Goal: Find specific page/section: Find specific page/section

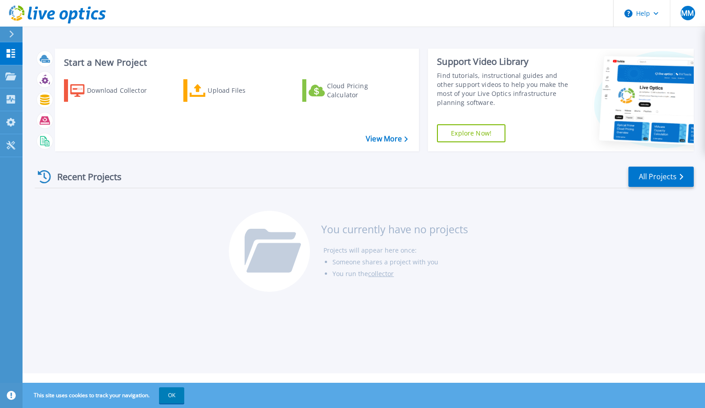
drag, startPoint x: 679, startPoint y: 365, endPoint x: 694, endPoint y: 398, distance: 36.9
click at [679, 365] on div "Start a New Project Download Collector Upload Files Cloud Pricing Calculator Vi…" at bounding box center [364, 187] width 683 height 374
click at [583, 362] on div "Start a New Project Download Collector Upload Files Cloud Pricing Calculator Vi…" at bounding box center [364, 187] width 683 height 374
click at [381, 138] on link "View More" at bounding box center [387, 139] width 42 height 9
click at [18, 53] on link "Dashboard Dashboard" at bounding box center [11, 53] width 23 height 23
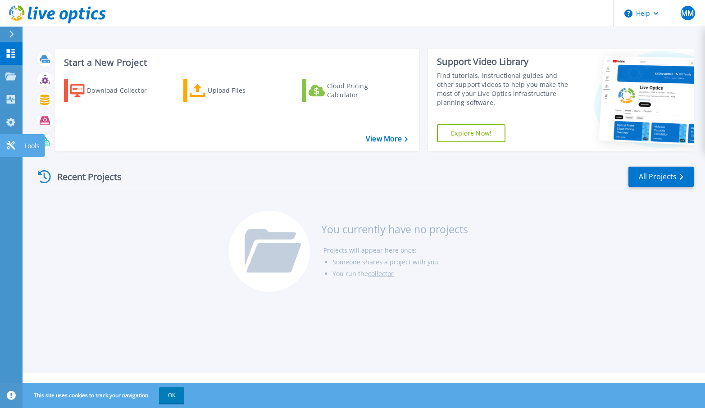
click at [9, 147] on icon at bounding box center [10, 145] width 11 height 9
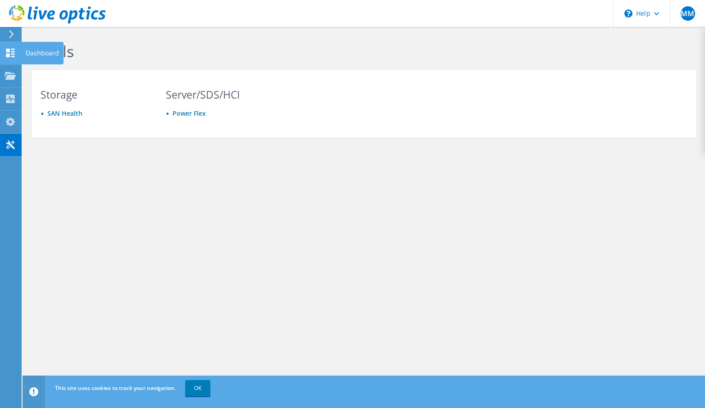
click at [6, 54] on use at bounding box center [10, 53] width 9 height 9
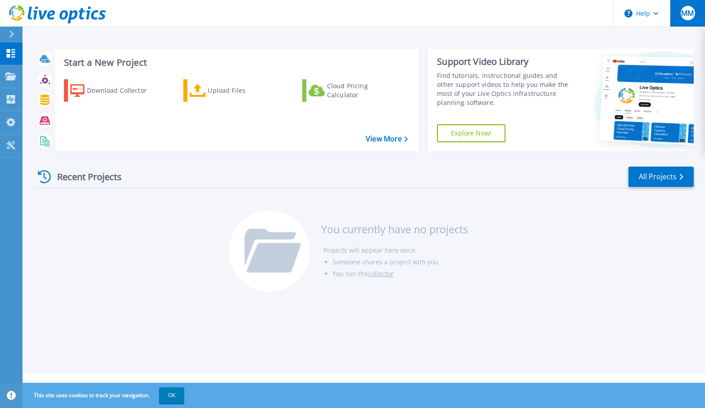
click at [691, 11] on span "MM" at bounding box center [687, 12] width 13 height 7
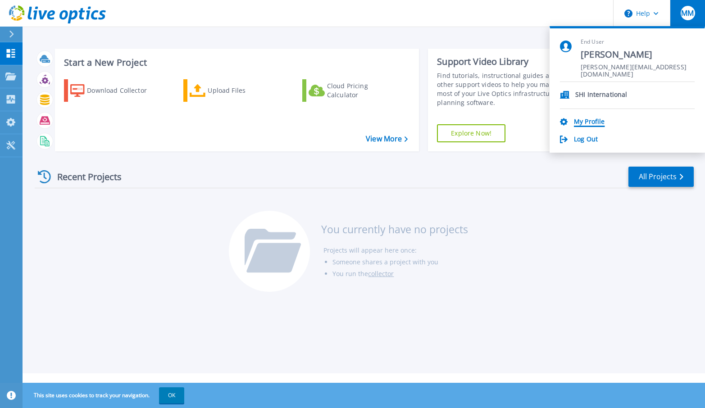
click at [582, 120] on link "My Profile" at bounding box center [589, 122] width 31 height 9
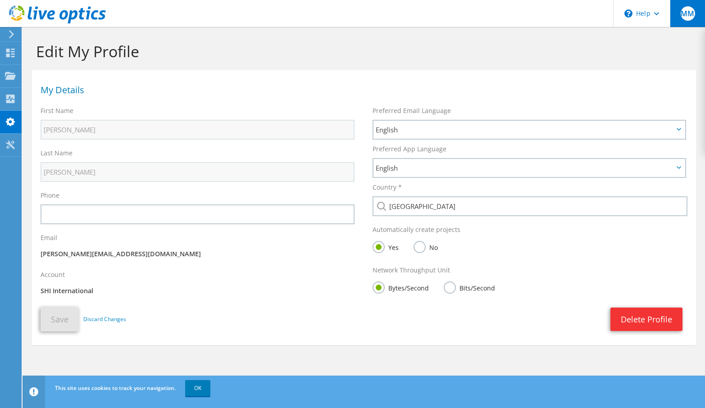
click at [686, 15] on span "MM" at bounding box center [688, 13] width 14 height 14
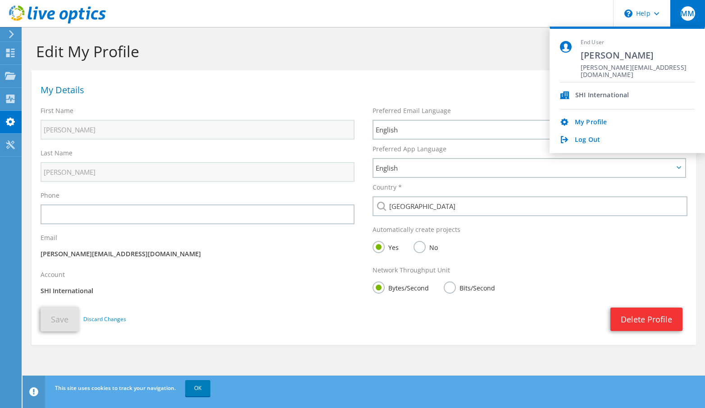
click at [392, 54] on h1 "Edit My Profile" at bounding box center [361, 51] width 651 height 19
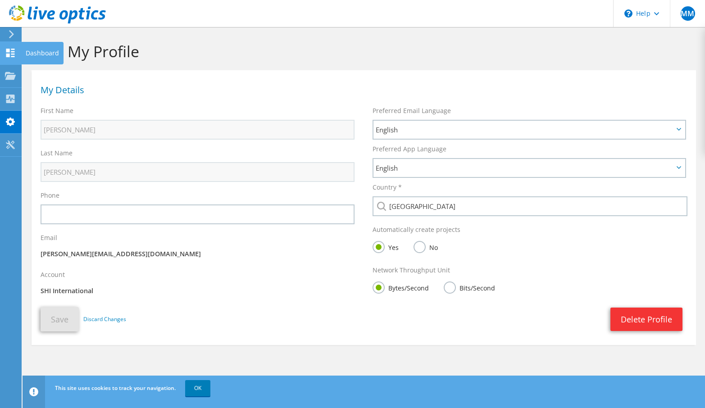
click at [9, 50] on use at bounding box center [10, 53] width 9 height 9
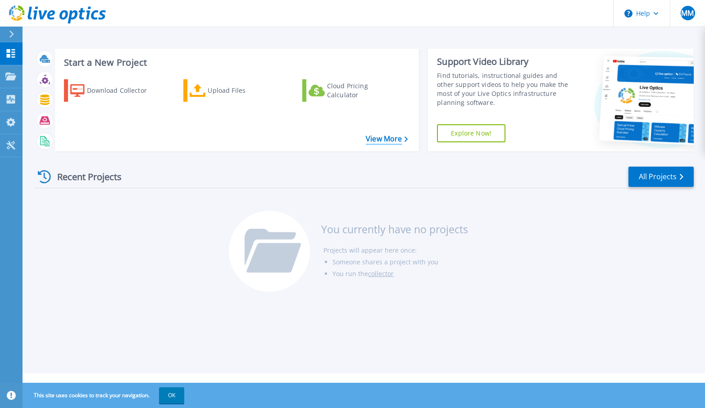
click at [373, 141] on link "View More" at bounding box center [387, 139] width 42 height 9
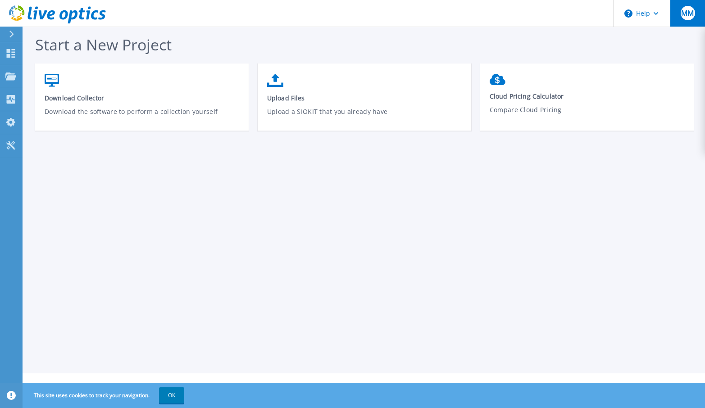
click at [695, 16] on button "MM" at bounding box center [687, 13] width 35 height 27
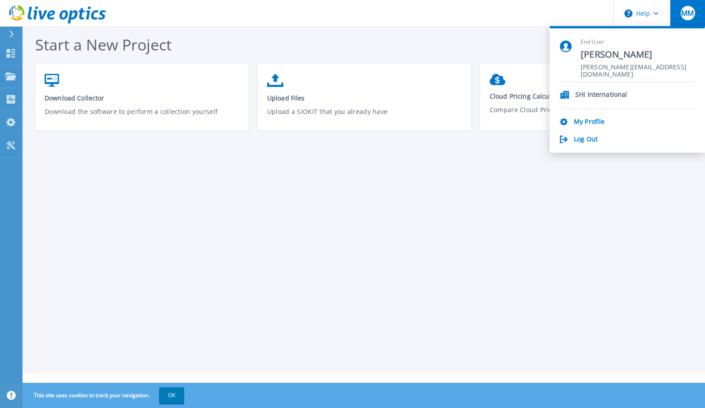
click at [565, 94] on icon at bounding box center [564, 95] width 9 height 8
drag, startPoint x: 580, startPoint y: 94, endPoint x: 600, endPoint y: 95, distance: 20.3
click at [581, 94] on li "SHI International" at bounding box center [627, 95] width 135 height 27
click at [607, 95] on p "SHI International" at bounding box center [601, 95] width 52 height 9
click at [14, 142] on icon at bounding box center [10, 145] width 9 height 9
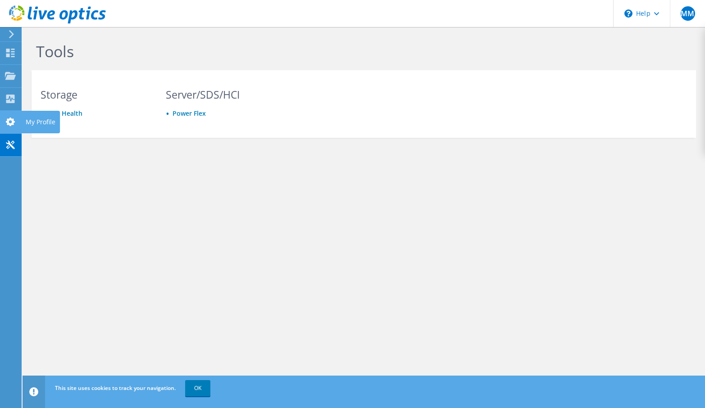
click at [12, 123] on icon at bounding box center [10, 122] width 11 height 9
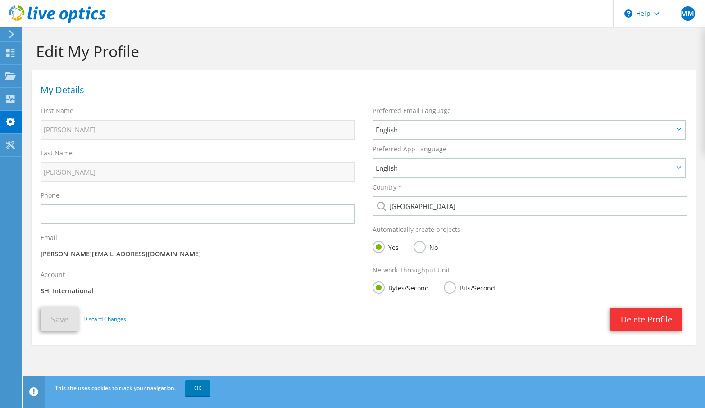
click at [63, 290] on p "SHI International" at bounding box center [198, 291] width 314 height 10
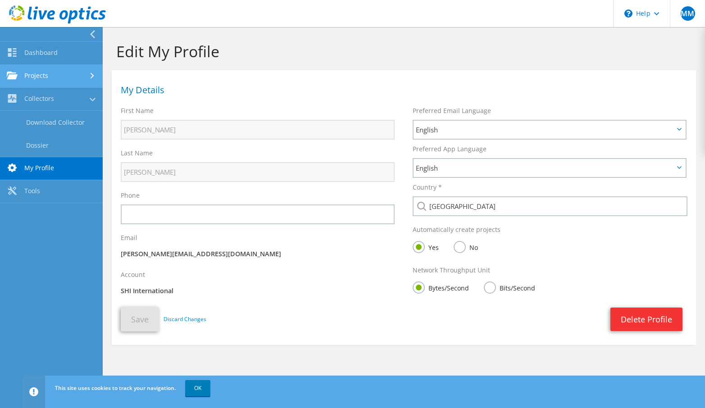
click at [31, 77] on link "Projects" at bounding box center [51, 76] width 103 height 23
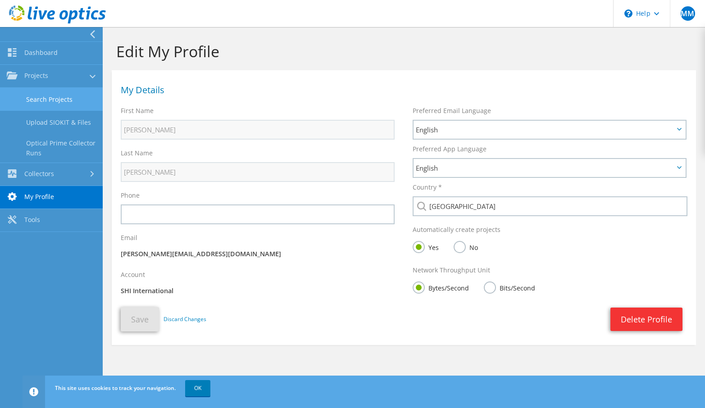
click at [41, 96] on link "Search Projects" at bounding box center [51, 99] width 103 height 23
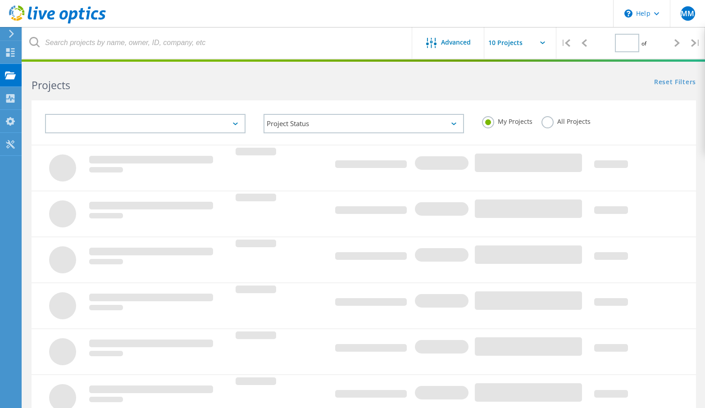
type input "1"
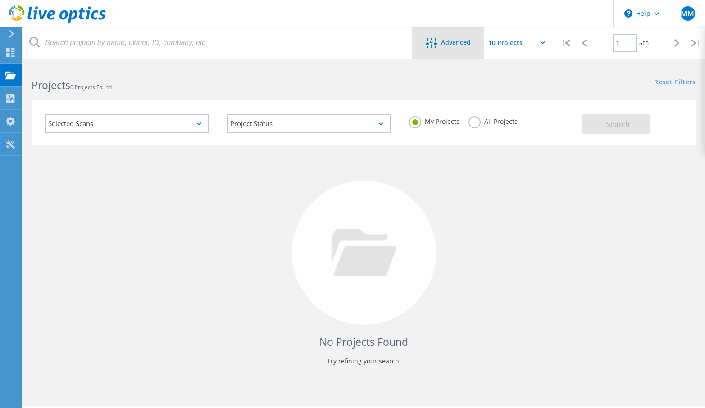
click at [448, 40] on span "Advanced" at bounding box center [456, 42] width 30 height 6
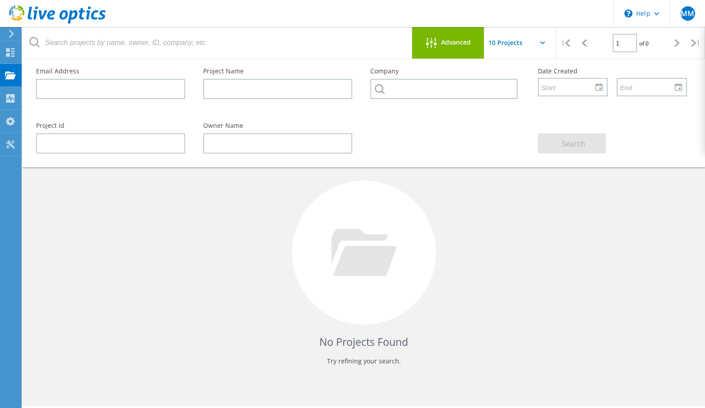
click at [481, 251] on div "No Projects Found Try refining your search." at bounding box center [364, 261] width 665 height 233
click at [425, 50] on div "Advanced" at bounding box center [448, 43] width 72 height 32
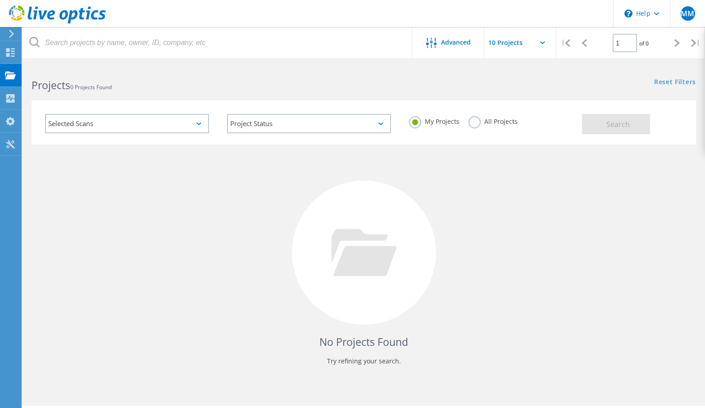
click at [495, 124] on label "All Projects" at bounding box center [493, 120] width 49 height 9
click at [0, 0] on input "All Projects" at bounding box center [0, 0] width 0 height 0
click at [603, 124] on button "Search" at bounding box center [616, 124] width 68 height 20
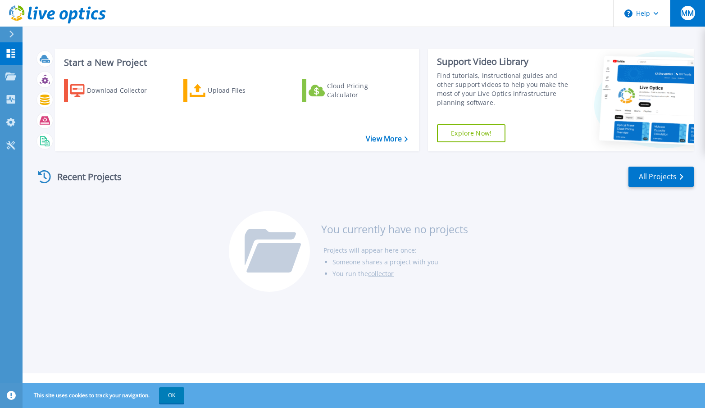
click at [694, 11] on span "MM" at bounding box center [687, 12] width 13 height 7
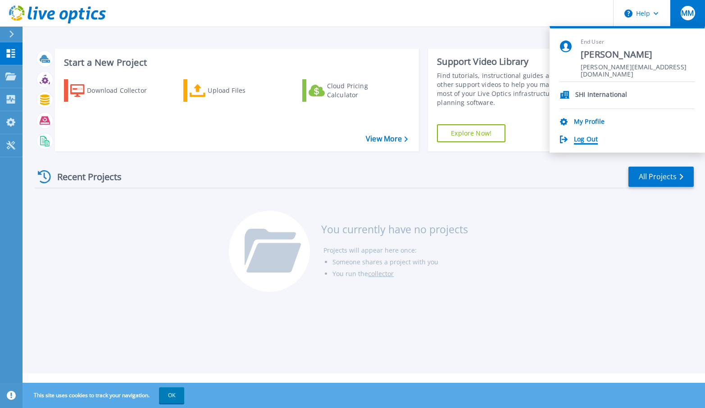
click at [586, 138] on link "Log Out" at bounding box center [586, 140] width 24 height 9
